Goal: Transaction & Acquisition: Purchase product/service

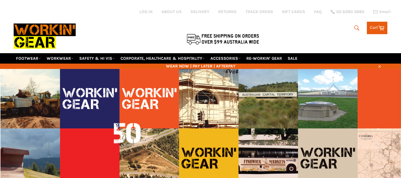
click at [355, 26] on icon "submit" at bounding box center [357, 28] width 7 height 7
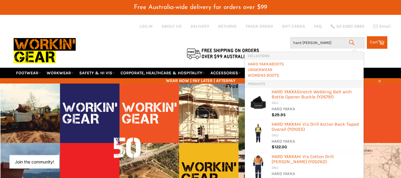
type input "hard yakka boot"
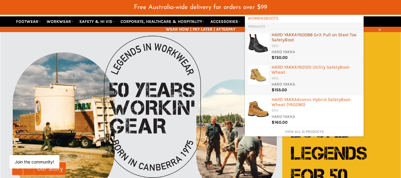
scroll to position [52, 0]
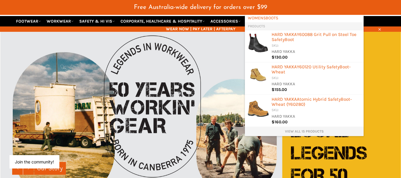
click at [296, 132] on link "View all 15 products" at bounding box center [304, 131] width 113 height 5
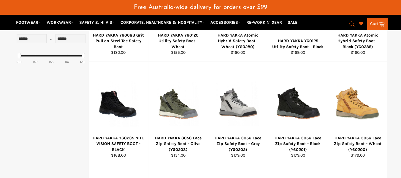
scroll to position [175, 0]
